Goal: Information Seeking & Learning: Learn about a topic

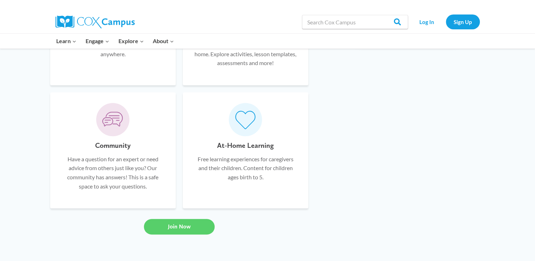
scroll to position [430, 0]
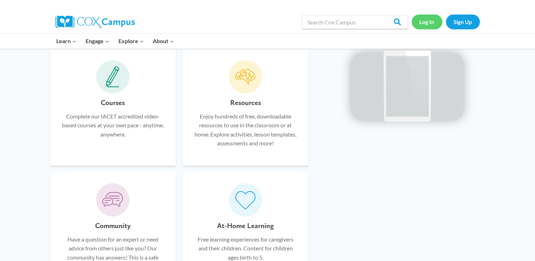
click at [427, 21] on link "Log In" at bounding box center [427, 22] width 31 height 15
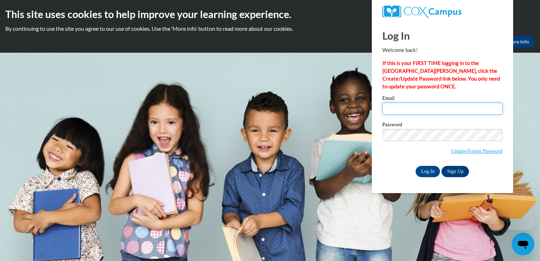
click at [409, 107] on input "Email" at bounding box center [443, 109] width 120 height 12
type input "[EMAIL_ADDRESS][DOMAIN_NAME]"
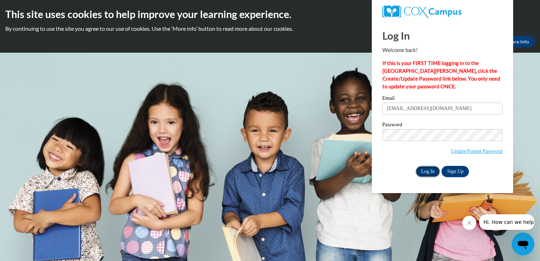
click at [425, 170] on input "Log In" at bounding box center [428, 171] width 25 height 11
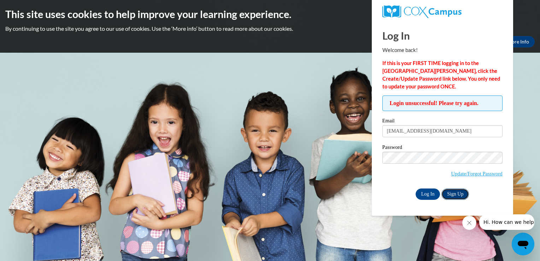
click at [457, 195] on link "Sign Up" at bounding box center [456, 194] width 28 height 11
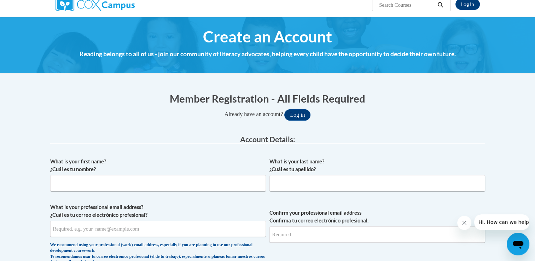
scroll to position [71, 0]
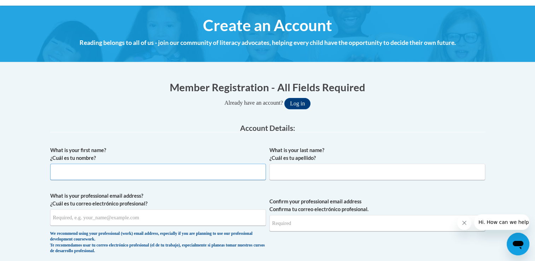
click at [129, 167] on input "What is your first name? ¿Cuál es tu nombre?" at bounding box center [158, 172] width 216 height 16
type input "Ashley"
type input "Geary"
type input "[EMAIL_ADDRESS][DOMAIN_NAME]"
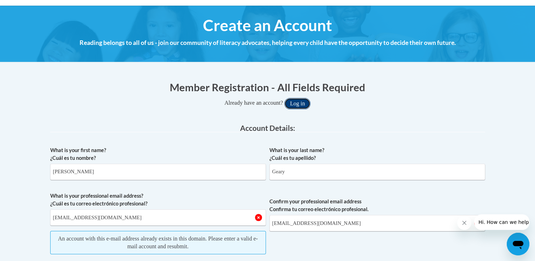
click at [297, 104] on button "Log in" at bounding box center [297, 103] width 26 height 11
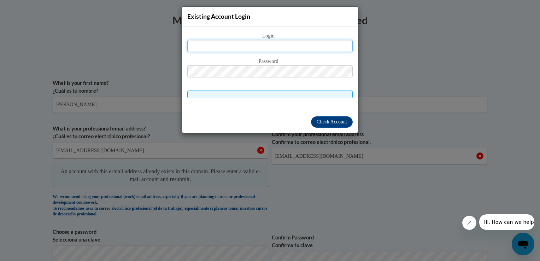
click at [255, 47] on input "text" at bounding box center [270, 46] width 166 height 12
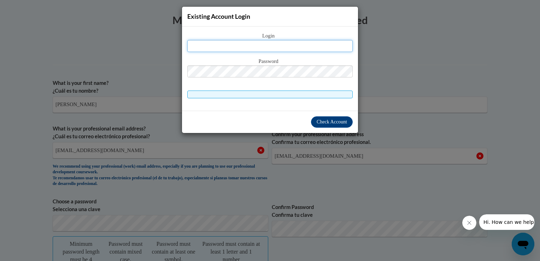
type input "[EMAIL_ADDRESS][DOMAIN_NAME]"
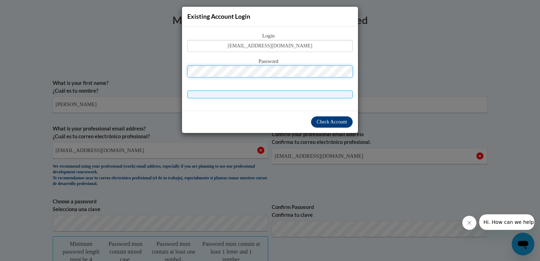
click at [287, 31] on button "Log in" at bounding box center [300, 36] width 26 height 11
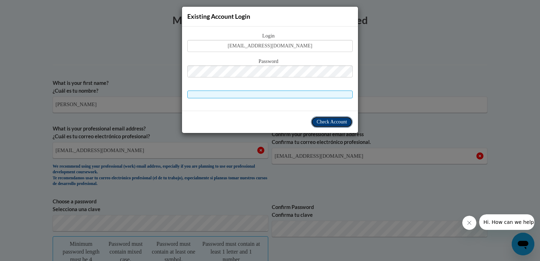
click at [324, 124] on button "Check Account" at bounding box center [332, 121] width 42 height 11
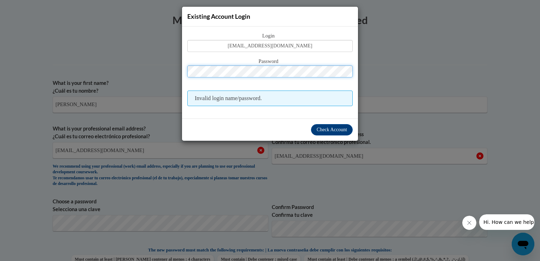
click at [287, 31] on button "Log in" at bounding box center [300, 36] width 26 height 11
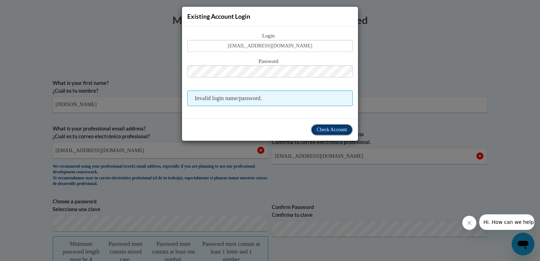
click at [326, 128] on span "Check Account" at bounding box center [332, 129] width 30 height 5
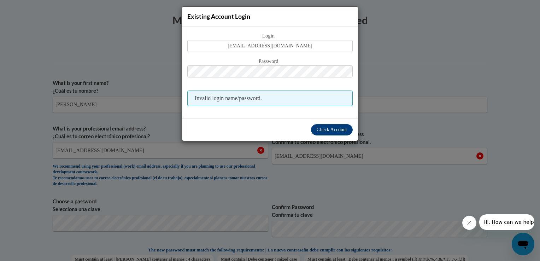
click at [499, 47] on div "Existing Account Login Login ashleygeary1983@gmail.com Password Invalid login n…" at bounding box center [270, 130] width 540 height 261
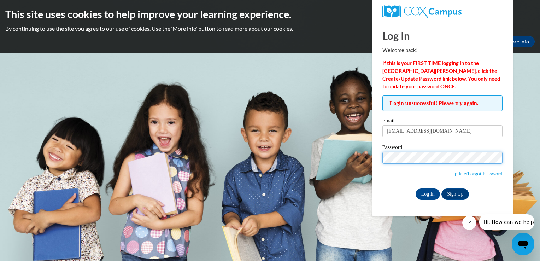
click at [416, 189] on input "Log In" at bounding box center [428, 194] width 25 height 11
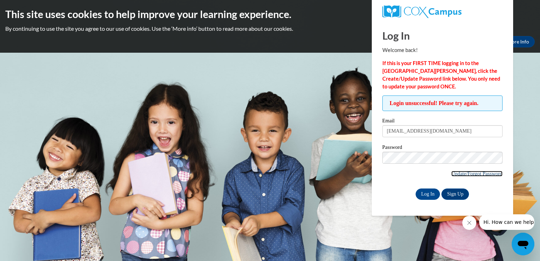
click at [475, 171] on link "Update/Forgot Password" at bounding box center [477, 174] width 51 height 6
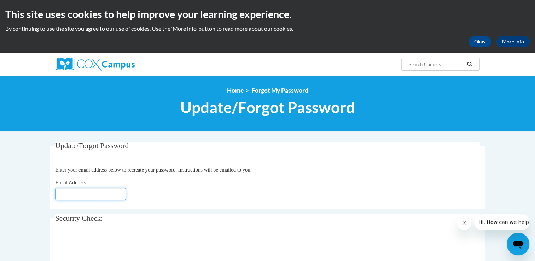
click at [95, 196] on input "Email Address" at bounding box center [90, 194] width 71 height 12
type input "[EMAIL_ADDRESS][DOMAIN_NAME]"
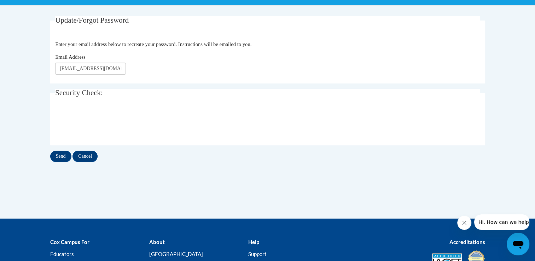
scroll to position [141, 0]
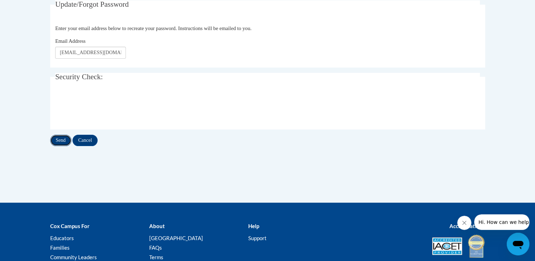
click at [60, 139] on input "Send" at bounding box center [60, 140] width 21 height 11
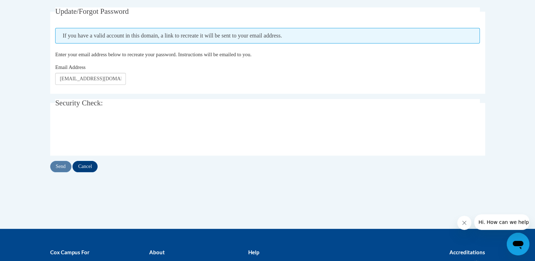
scroll to position [141, 0]
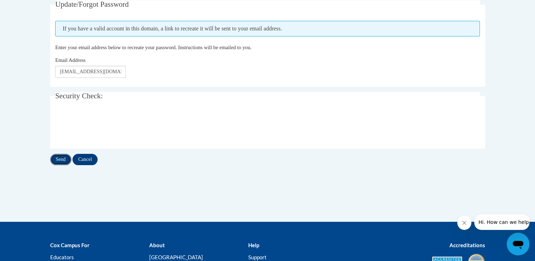
click at [59, 159] on input "Send" at bounding box center [60, 159] width 21 height 11
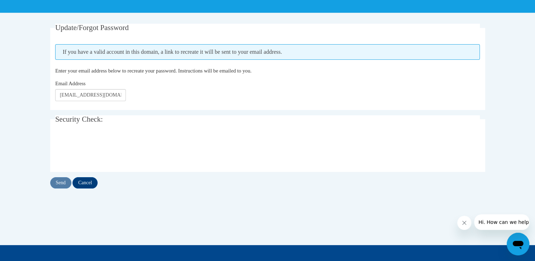
scroll to position [35, 0]
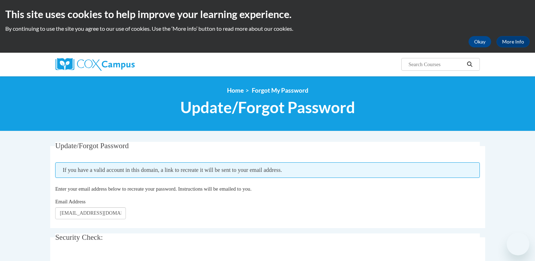
scroll to position [76, 0]
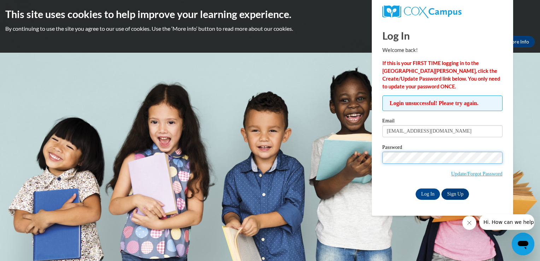
click at [416, 189] on input "Log In" at bounding box center [428, 194] width 25 height 11
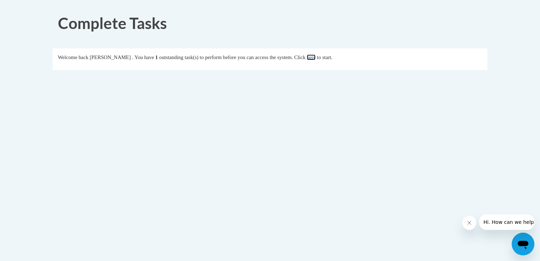
click at [316, 57] on link "here" at bounding box center [311, 57] width 9 height 6
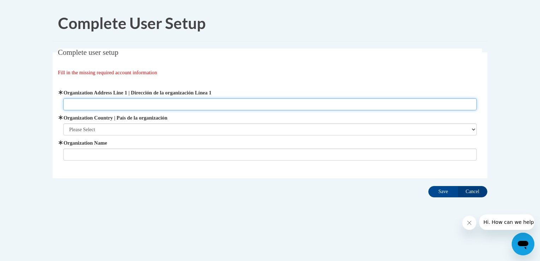
click at [102, 103] on input "Organization Address Line 1 | Dirección de la organización Línea 1" at bounding box center [270, 104] width 414 height 12
type input "885 New Hope Rd"
type input "Cousel Kids Inc."
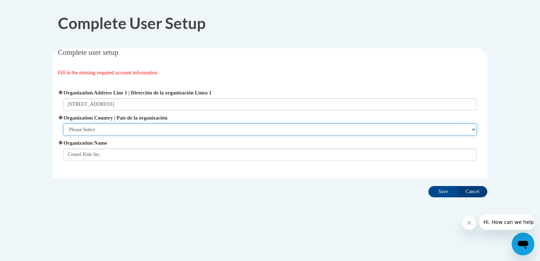
click at [106, 131] on select "Please Select United States | Estados Unidos Outside of the United States | Fue…" at bounding box center [270, 129] width 414 height 12
select select "ad49bcad-a171-4b2e-b99c-48b446064914"
click at [63, 123] on select "Please Select United States | Estados Unidos Outside of the United States | Fue…" at bounding box center [270, 129] width 414 height 12
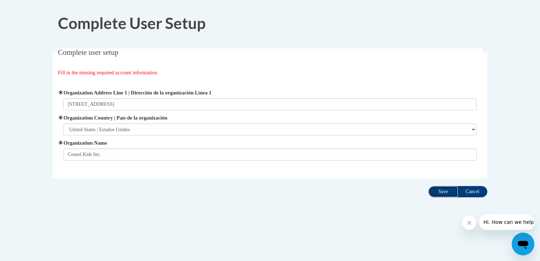
click at [436, 193] on input "Save" at bounding box center [444, 191] width 30 height 11
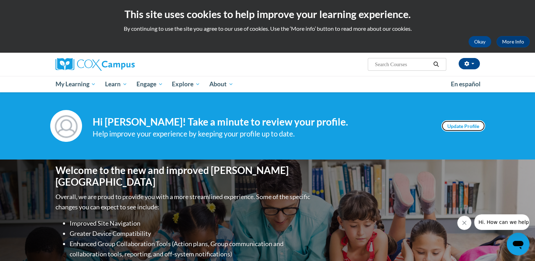
click at [450, 126] on link "Update Profile" at bounding box center [463, 125] width 44 height 11
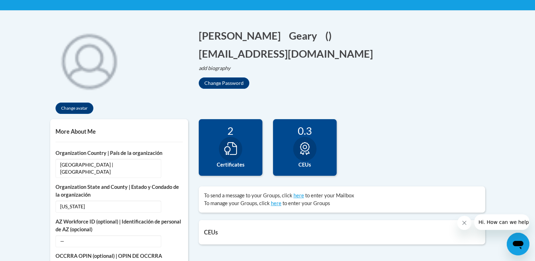
scroll to position [141, 0]
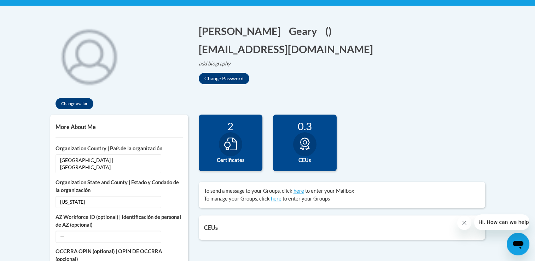
click at [235, 142] on icon at bounding box center [230, 144] width 13 height 13
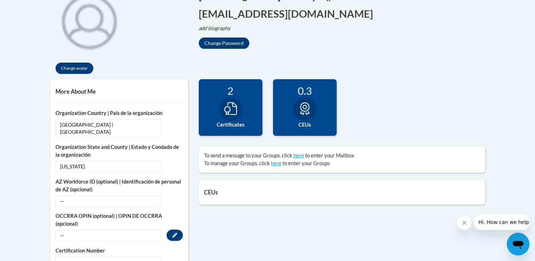
scroll to position [0, 0]
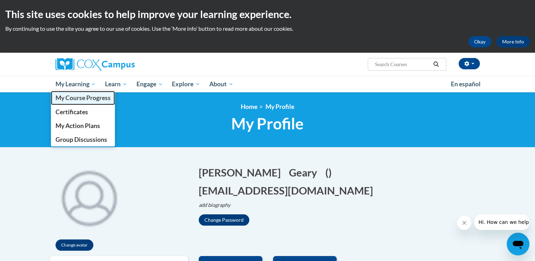
click at [68, 99] on span "My Course Progress" at bounding box center [82, 97] width 55 height 7
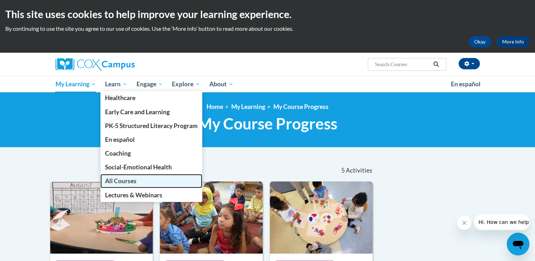
click at [125, 185] on link "All Courses" at bounding box center [151, 181] width 102 height 14
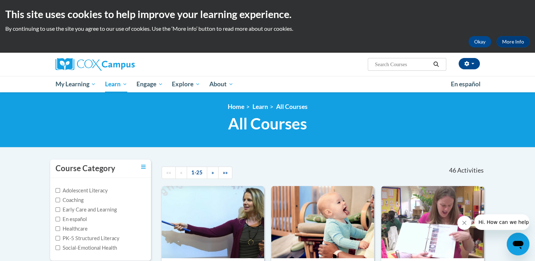
click at [384, 63] on input "Search..." at bounding box center [402, 64] width 57 height 8
type input "mandated reporting"
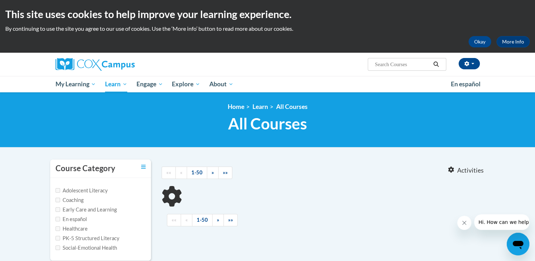
type input "mandated reporting"
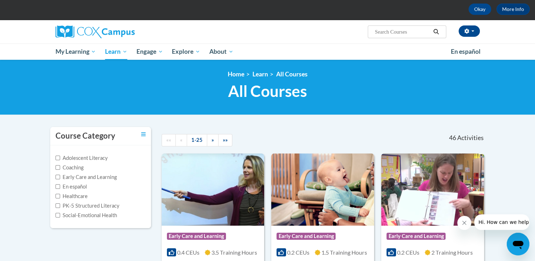
scroll to position [71, 0]
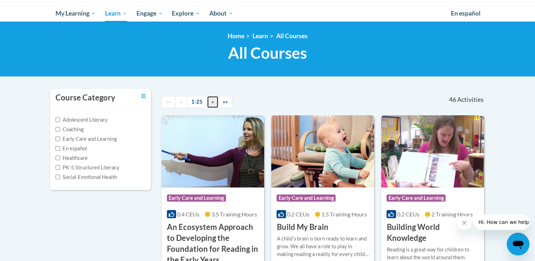
click at [209, 104] on link "»" at bounding box center [213, 102] width 12 height 12
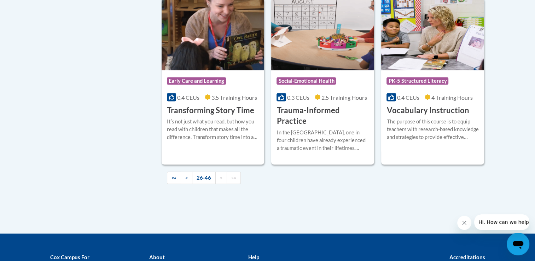
scroll to position [1309, 0]
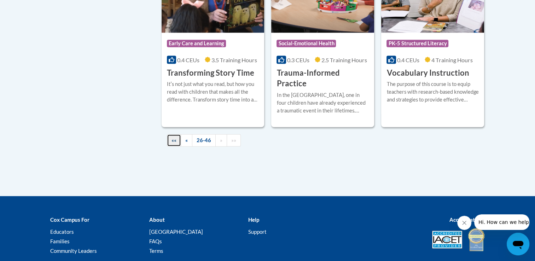
click at [176, 134] on link "««" at bounding box center [174, 140] width 14 height 12
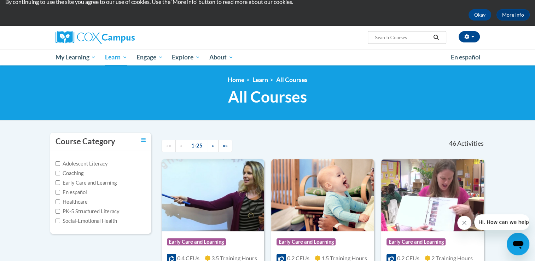
scroll to position [0, 0]
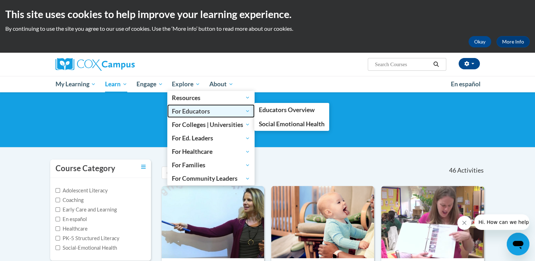
click at [197, 112] on span "For Educators" at bounding box center [211, 111] width 78 height 8
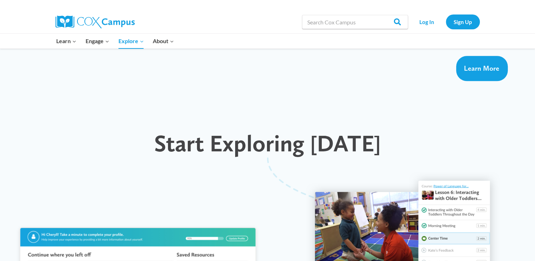
scroll to position [601, 0]
